Goal: Find specific page/section: Find specific page/section

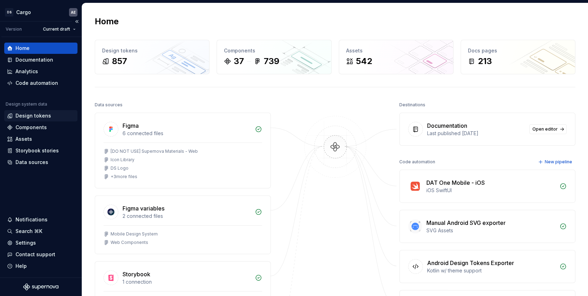
click at [47, 118] on div "Design tokens" at bounding box center [33, 115] width 36 height 7
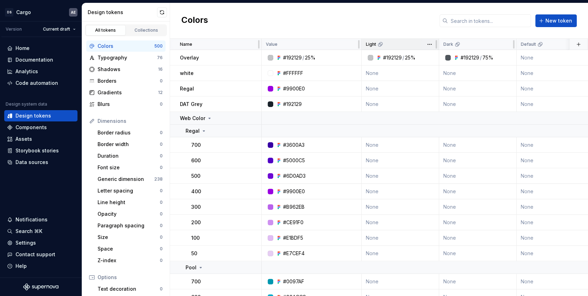
click at [378, 44] on icon at bounding box center [379, 44] width 3 height 3
click at [21, 8] on html "DS Cargo AE Version Current draft Home Documentation Analytics Code automation …" at bounding box center [294, 148] width 588 height 296
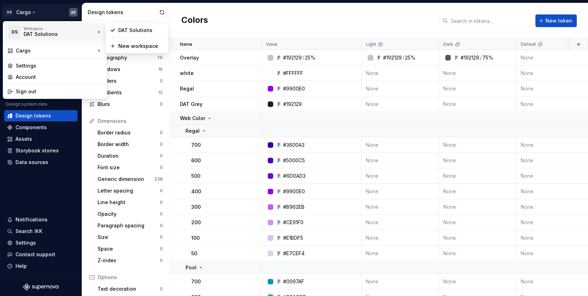
click at [53, 34] on div "DAT Solutions" at bounding box center [54, 34] width 60 height 7
click at [21, 14] on html "DS Cargo AE Version Current draft Home Documentation Analytics Code automation …" at bounding box center [294, 148] width 588 height 296
